Goal: Task Accomplishment & Management: Use online tool/utility

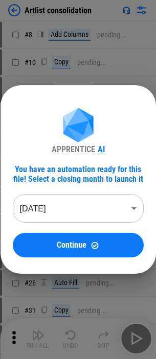
click at [74, 83] on div "APPRENTICE AI You have an automation ready for this file! Select a closing mont…" at bounding box center [78, 179] width 156 height 359
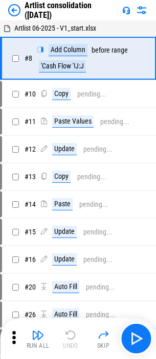
click at [17, 12] on img at bounding box center [14, 10] width 12 height 12
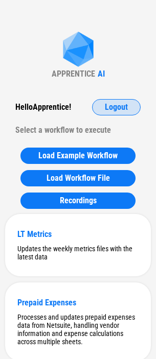
click at [109, 104] on span "Logout" at bounding box center [116, 107] width 23 height 8
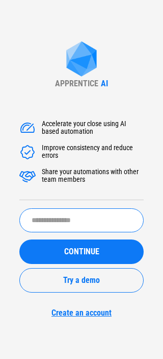
click at [59, 211] on input "text" at bounding box center [81, 220] width 124 height 24
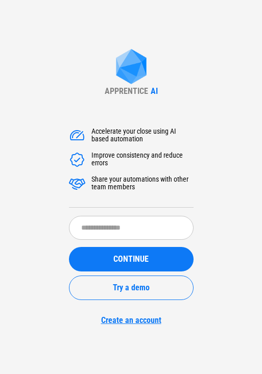
drag, startPoint x: 126, startPoint y: 24, endPoint x: 215, endPoint y: 31, distance: 89.0
click at [97, 41] on div "APPRENTICE AI Accelerate your close using AI based automation Improve consisten…" at bounding box center [131, 187] width 262 height 374
drag, startPoint x: 253, startPoint y: 6, endPoint x: 116, endPoint y: 32, distance: 139.6
click at [116, 32] on div "APPRENTICE AI Accelerate your close using AI based automation Improve consisten…" at bounding box center [131, 187] width 262 height 374
click at [163, 347] on div "APPRENTICE AI Accelerate your close using AI based automation Improve consisten…" at bounding box center [131, 187] width 262 height 374
